Goal: Information Seeking & Learning: Learn about a topic

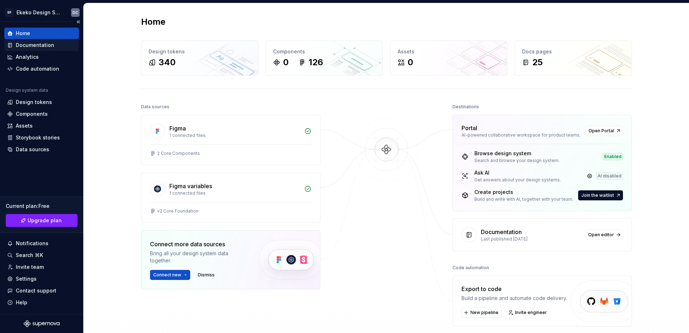
click at [41, 46] on div "Documentation" at bounding box center [35, 45] width 38 height 7
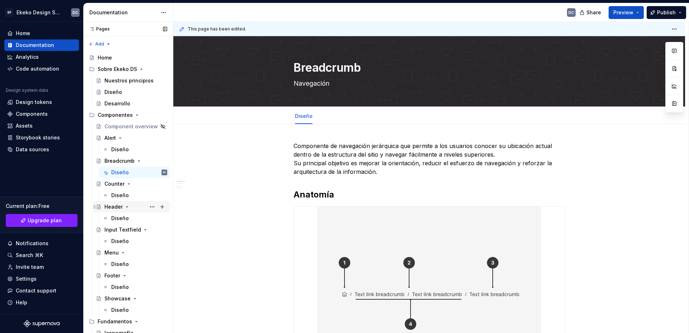
scroll to position [211, 0]
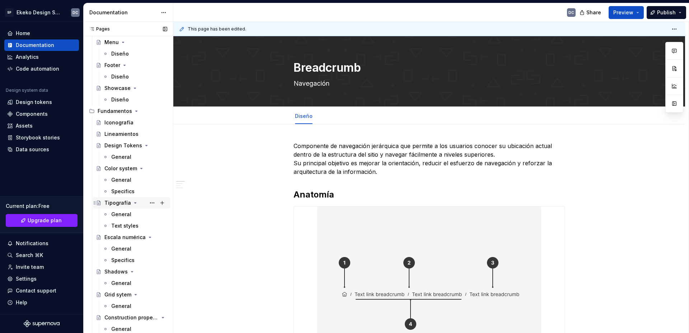
click at [114, 203] on div "Tipografía" at bounding box center [117, 203] width 27 height 7
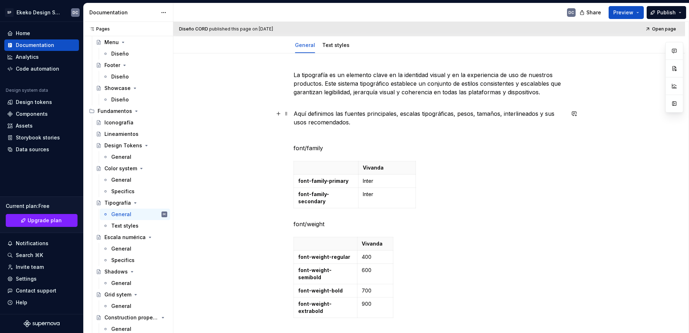
scroll to position [72, 0]
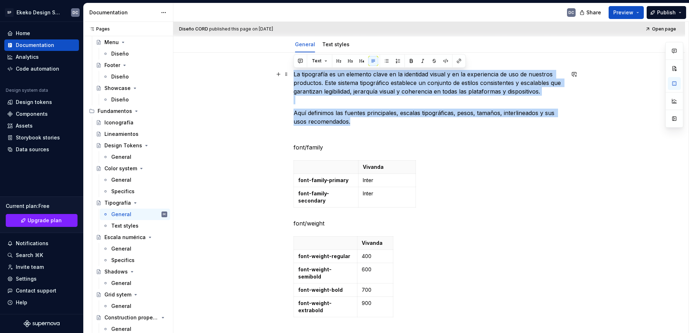
drag, startPoint x: 352, startPoint y: 125, endPoint x: 294, endPoint y: 75, distance: 76.8
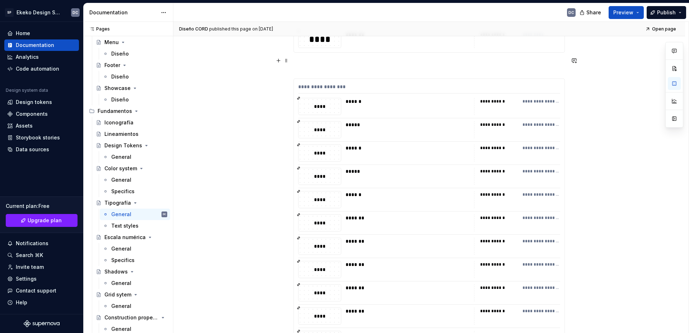
scroll to position [682, 0]
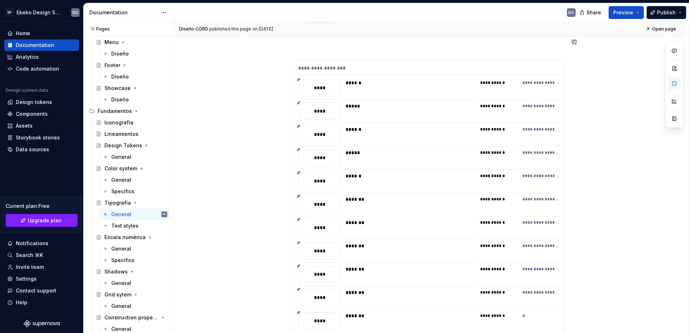
type textarea "*"
